Goal: Information Seeking & Learning: Learn about a topic

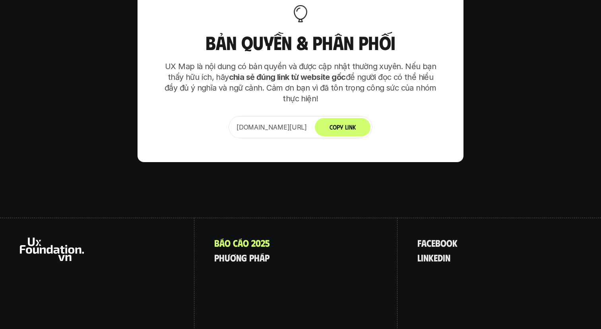
scroll to position [4987, 0]
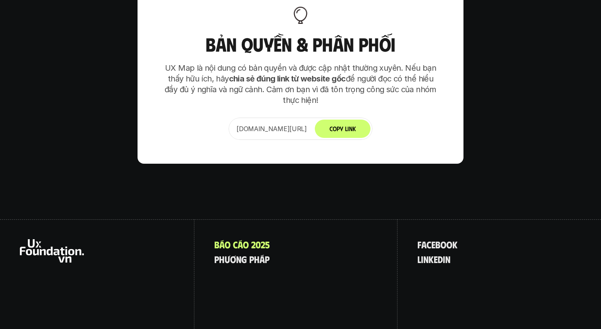
click at [206, 294] on div "B á o c á o 2 0 2 5 p h ư ơ n g p h á p" at bounding box center [295, 289] width 203 height 140
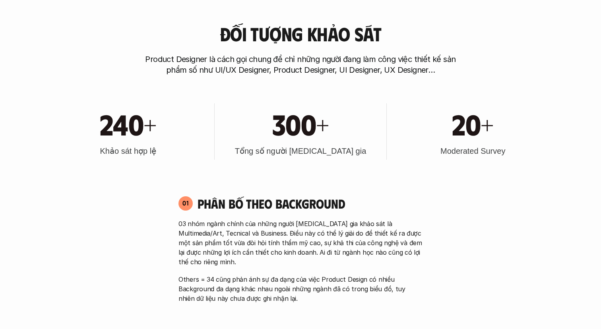
scroll to position [0, 0]
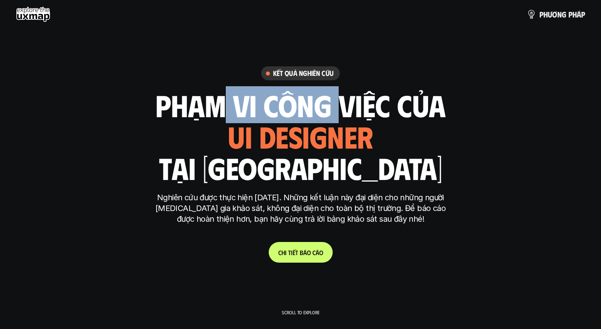
drag, startPoint x: 216, startPoint y: 110, endPoint x: 338, endPoint y: 114, distance: 122.8
click at [339, 108] on h1 "phạm vi công việc của" at bounding box center [300, 104] width 290 height 33
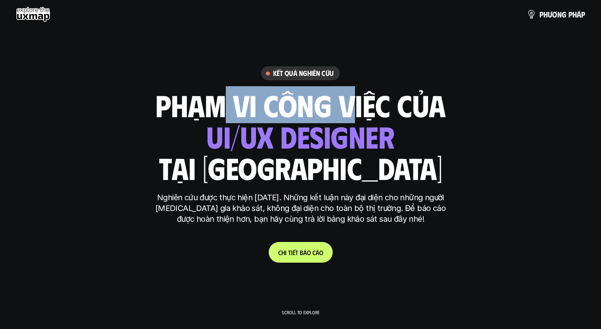
click at [332, 120] on div "ui designer ui/ux designer product designer UX designer ui designer" at bounding box center [300, 136] width 188 height 33
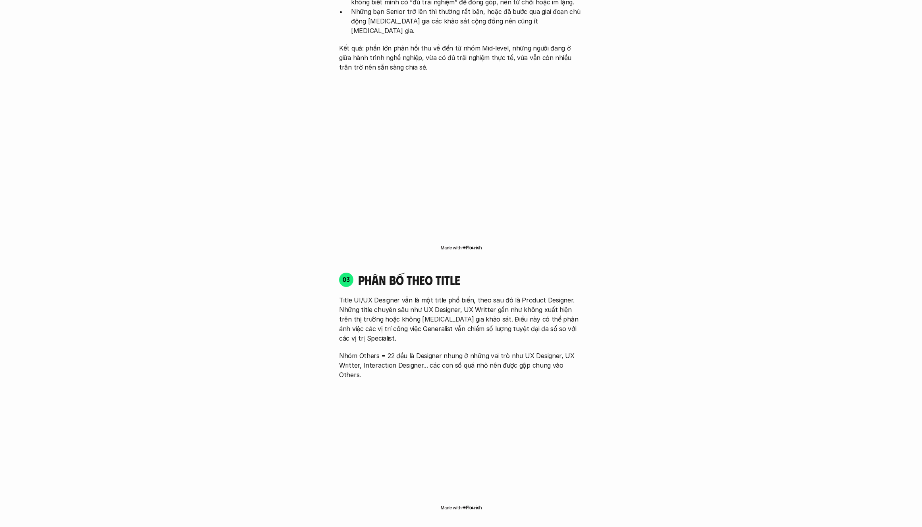
scroll to position [1124, 0]
click at [284, 329] on div "01 Phân bố theo background 03 nhóm ngành chính của những người [MEDICAL_DATA] g…" at bounding box center [461, 336] width 508 height 1453
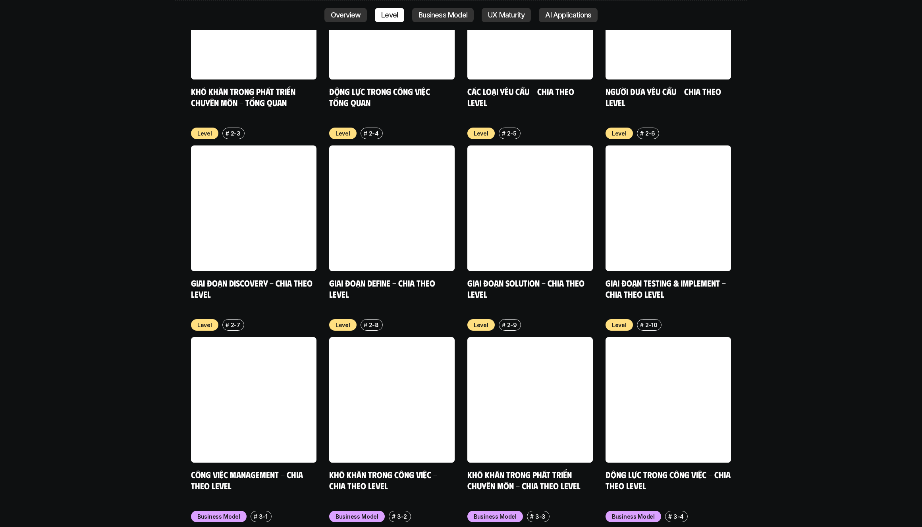
scroll to position [3018, 0]
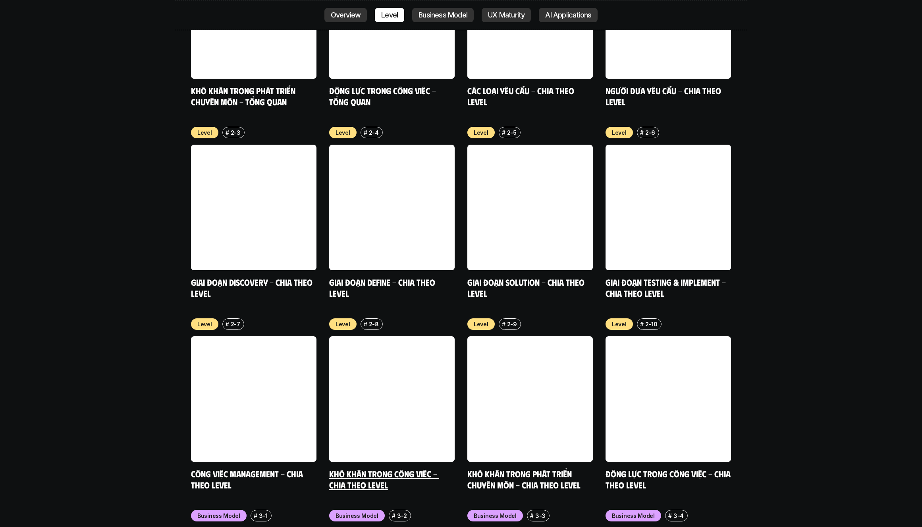
click at [386, 329] on link at bounding box center [392, 399] width 126 height 126
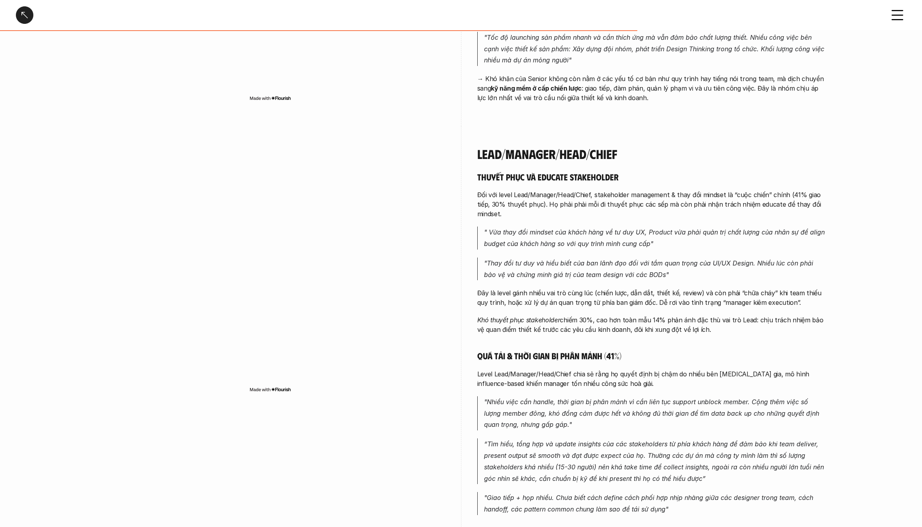
scroll to position [2008, 0]
click at [26, 13] on div at bounding box center [24, 14] width 17 height 17
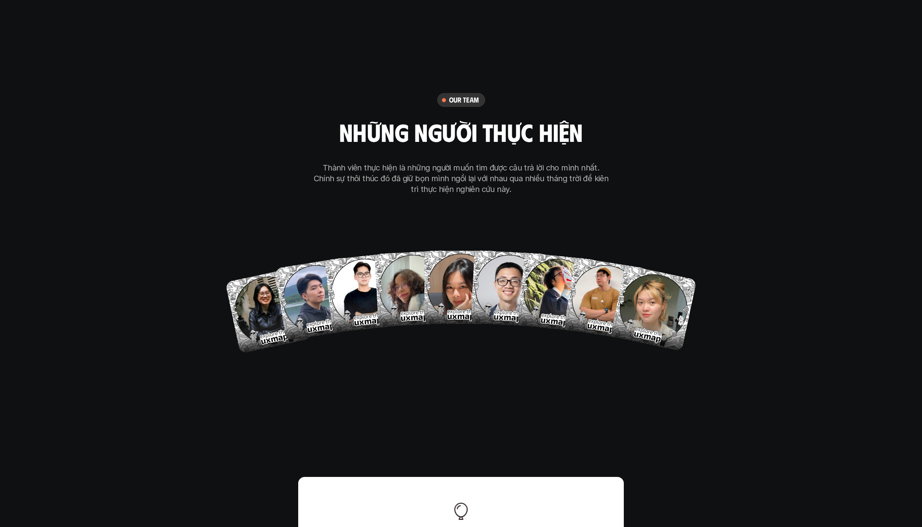
scroll to position [4703, 0]
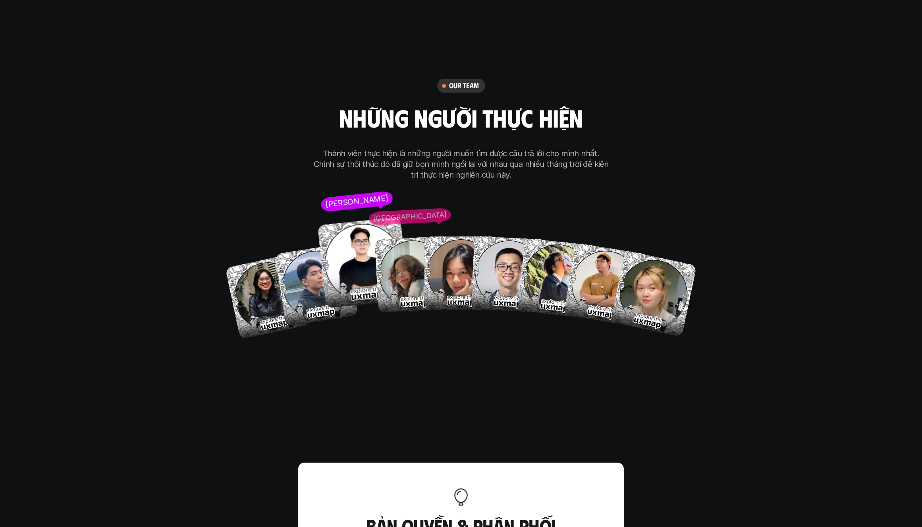
click at [355, 235] on img at bounding box center [363, 262] width 92 height 92
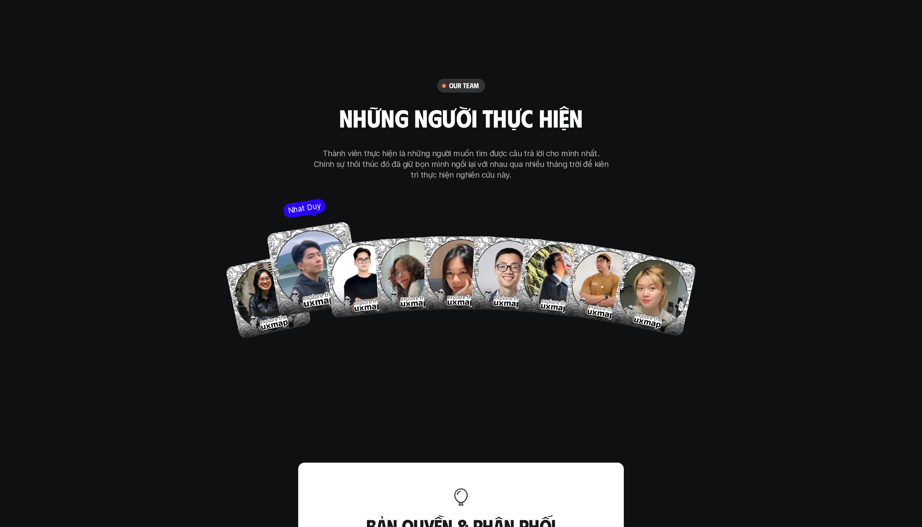
click at [295, 255] on img at bounding box center [314, 268] width 95 height 95
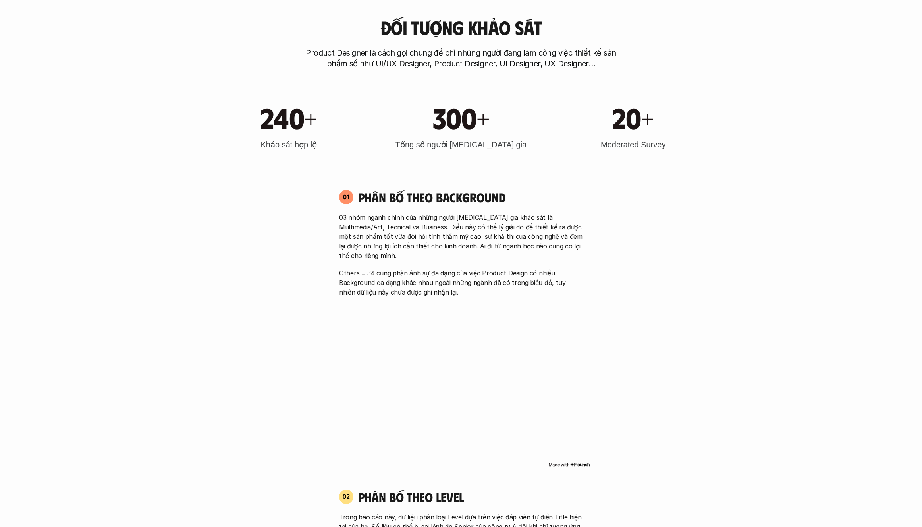
scroll to position [559, 0]
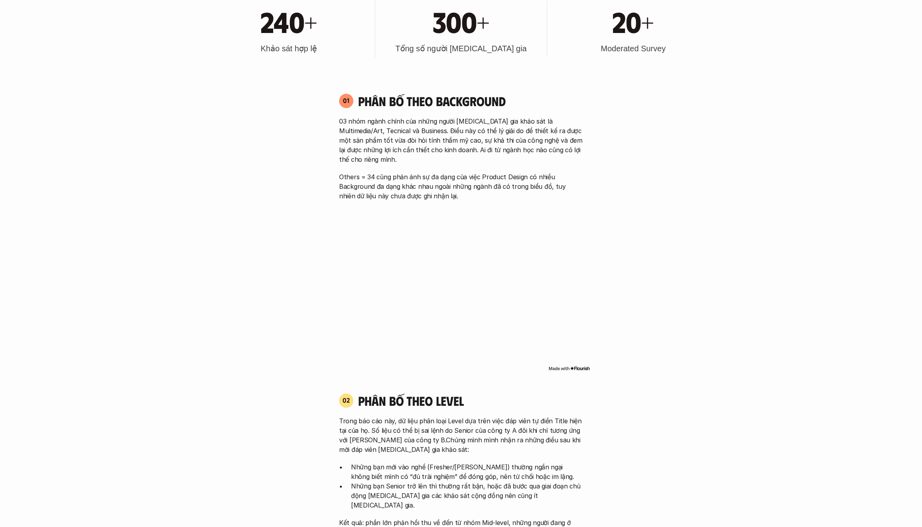
scroll to position [651, 0]
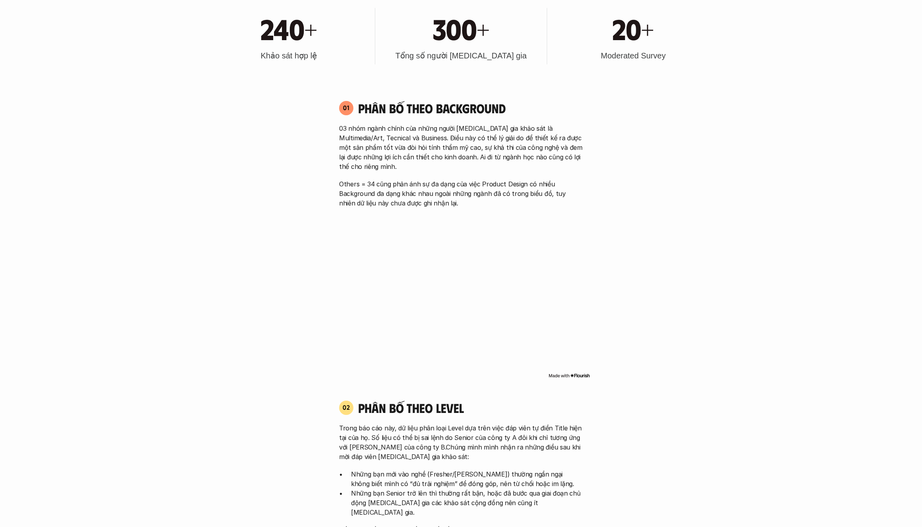
scroll to position [642, 0]
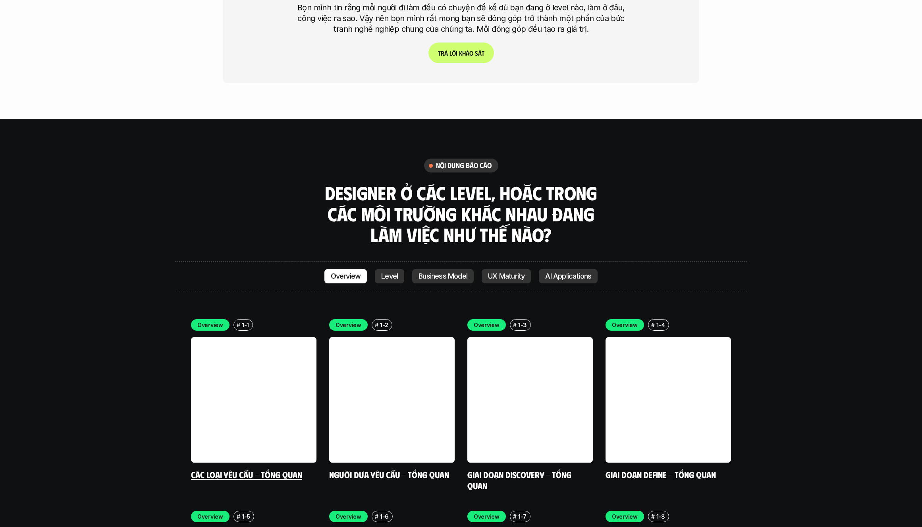
scroll to position [2418, 0]
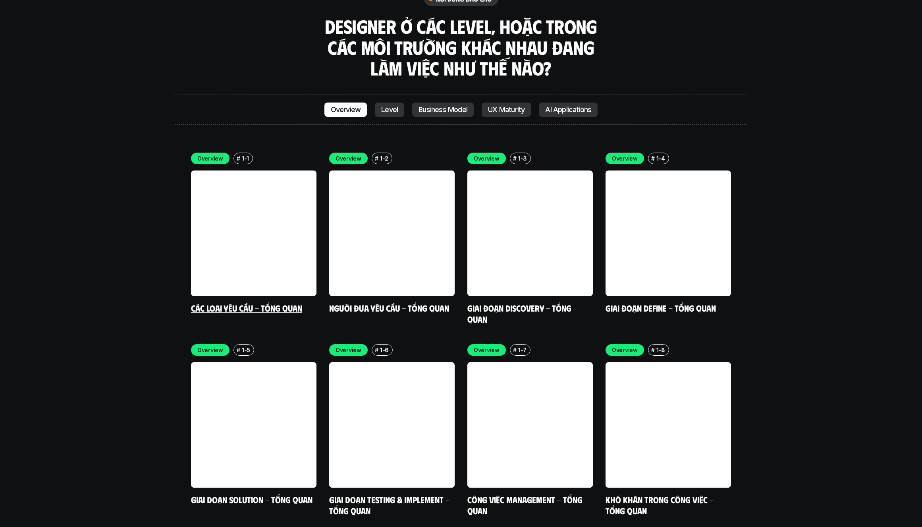
click at [246, 302] on link "Các loại yêu cầu - Tổng quan" at bounding box center [246, 307] width 111 height 11
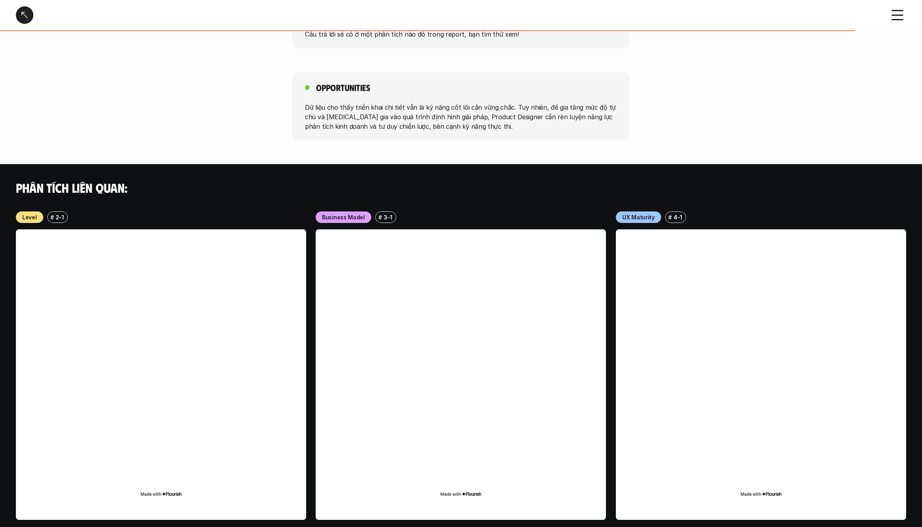
scroll to position [687, 0]
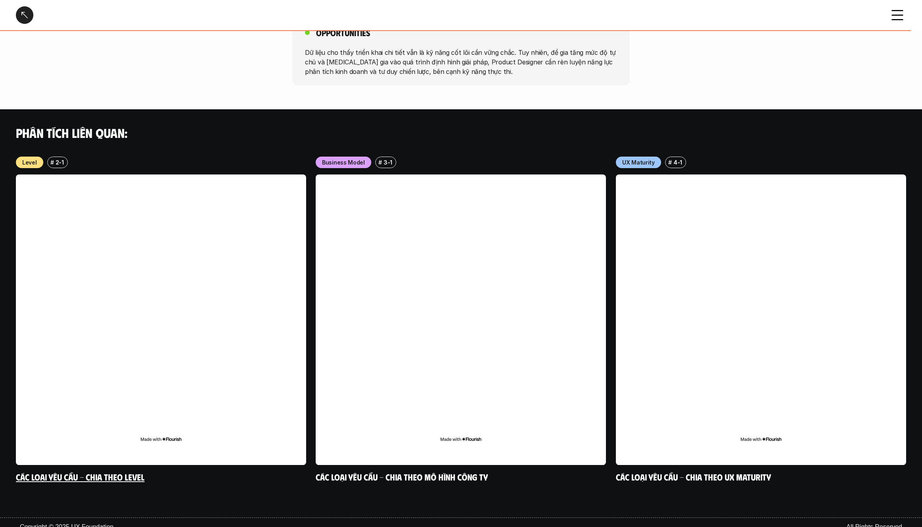
click at [233, 272] on link at bounding box center [161, 319] width 290 height 290
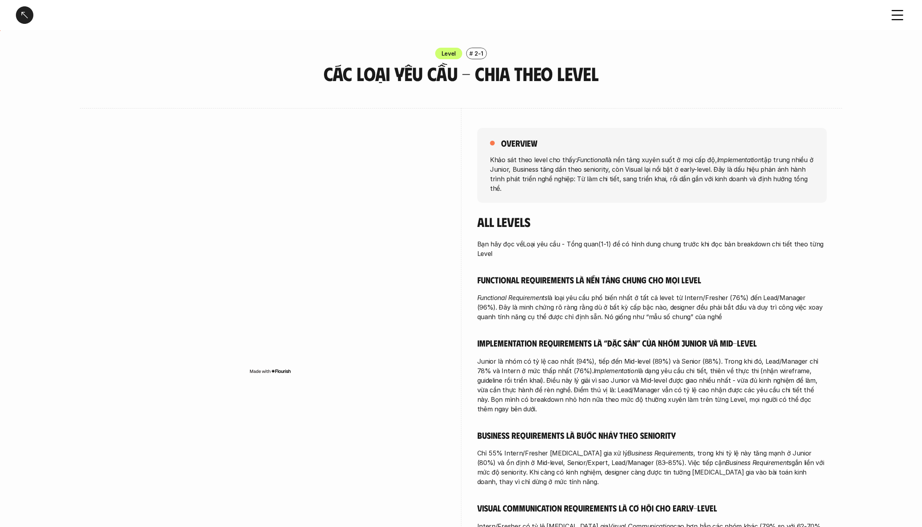
click at [27, 16] on div at bounding box center [24, 14] width 17 height 17
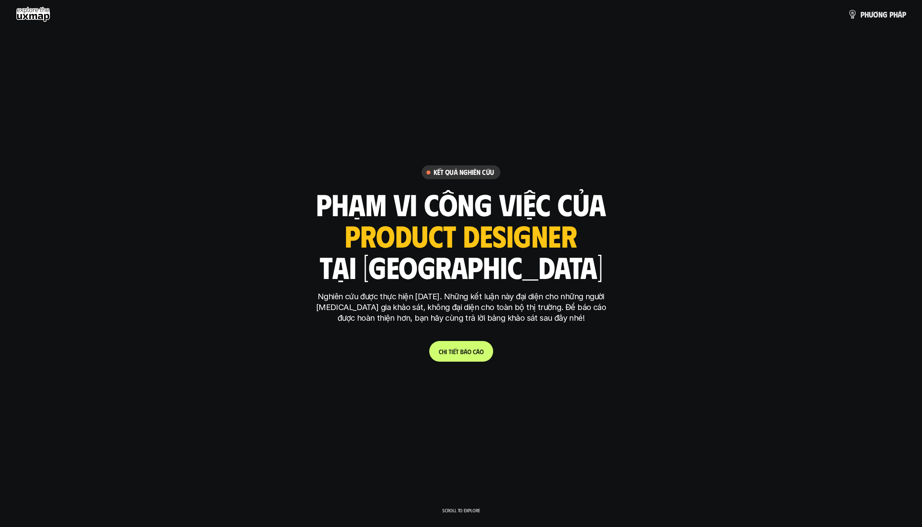
click at [26, 18] on use at bounding box center [33, 14] width 35 height 16
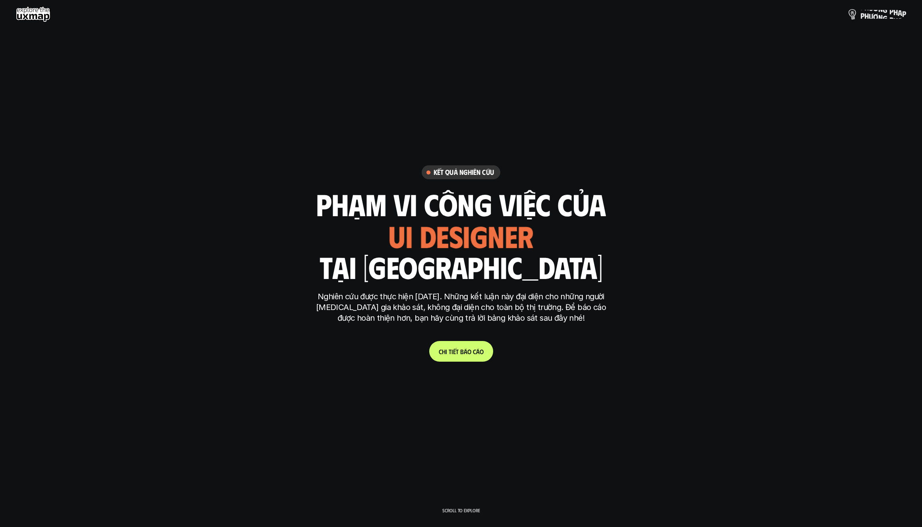
click at [600, 17] on p "p h ư ơ n g p h á p" at bounding box center [884, 14] width 46 height 9
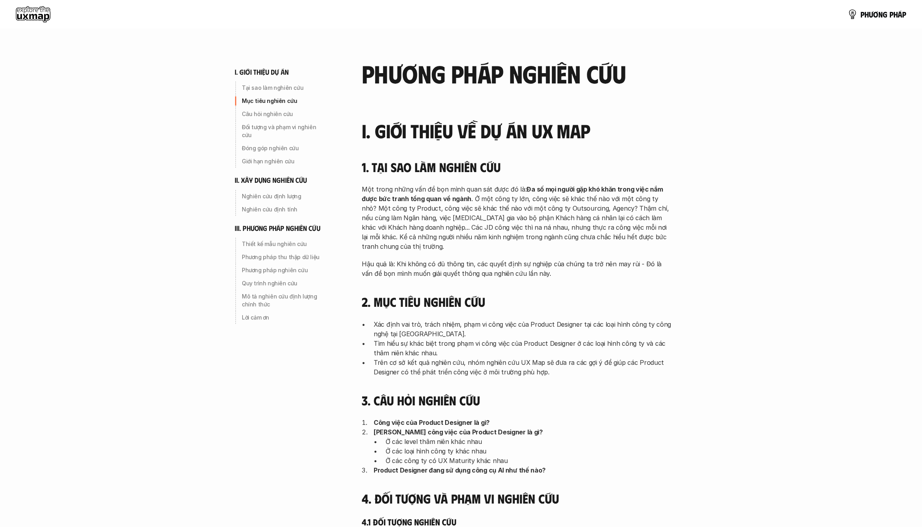
click at [29, 12] on use at bounding box center [33, 14] width 35 height 16
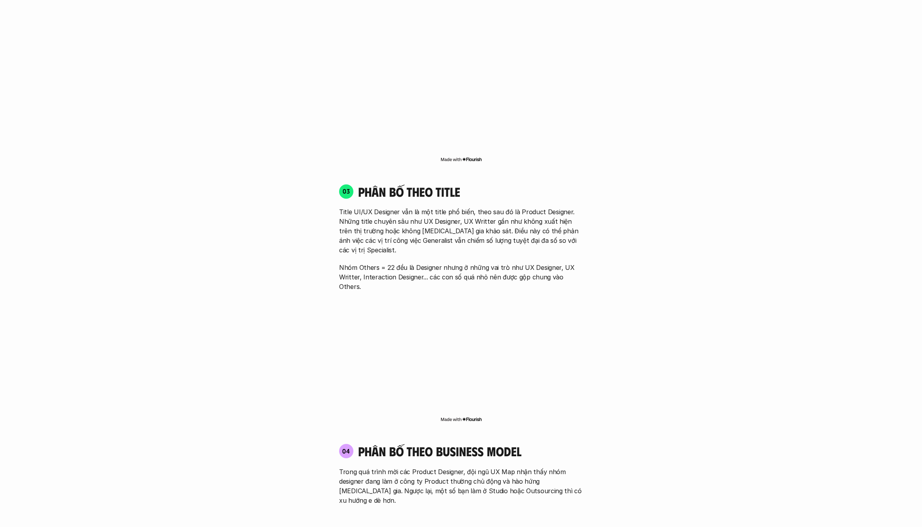
scroll to position [1211, 0]
click at [282, 315] on div "01 Phân bố theo background 03 nhóm ngành chính của những người [MEDICAL_DATA] g…" at bounding box center [461, 250] width 508 height 1453
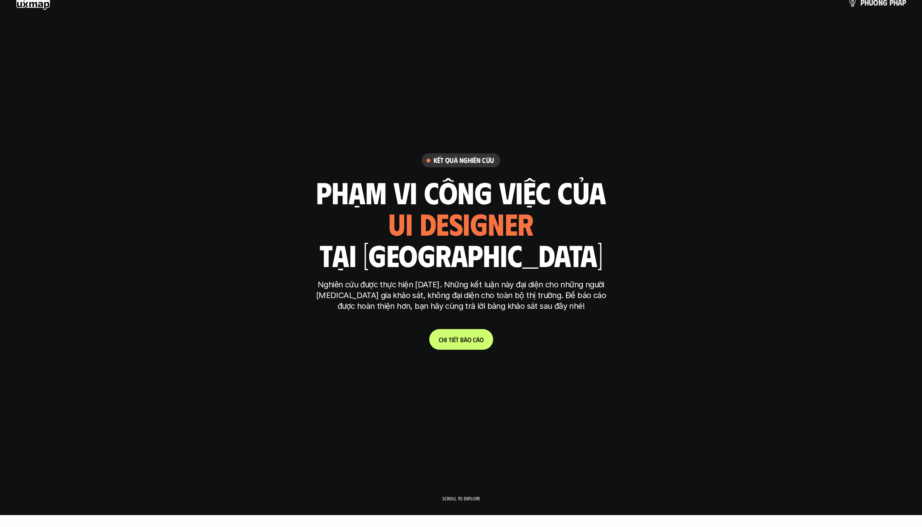
scroll to position [0, 0]
